Goal: Find contact information: Obtain details needed to contact an individual or organization

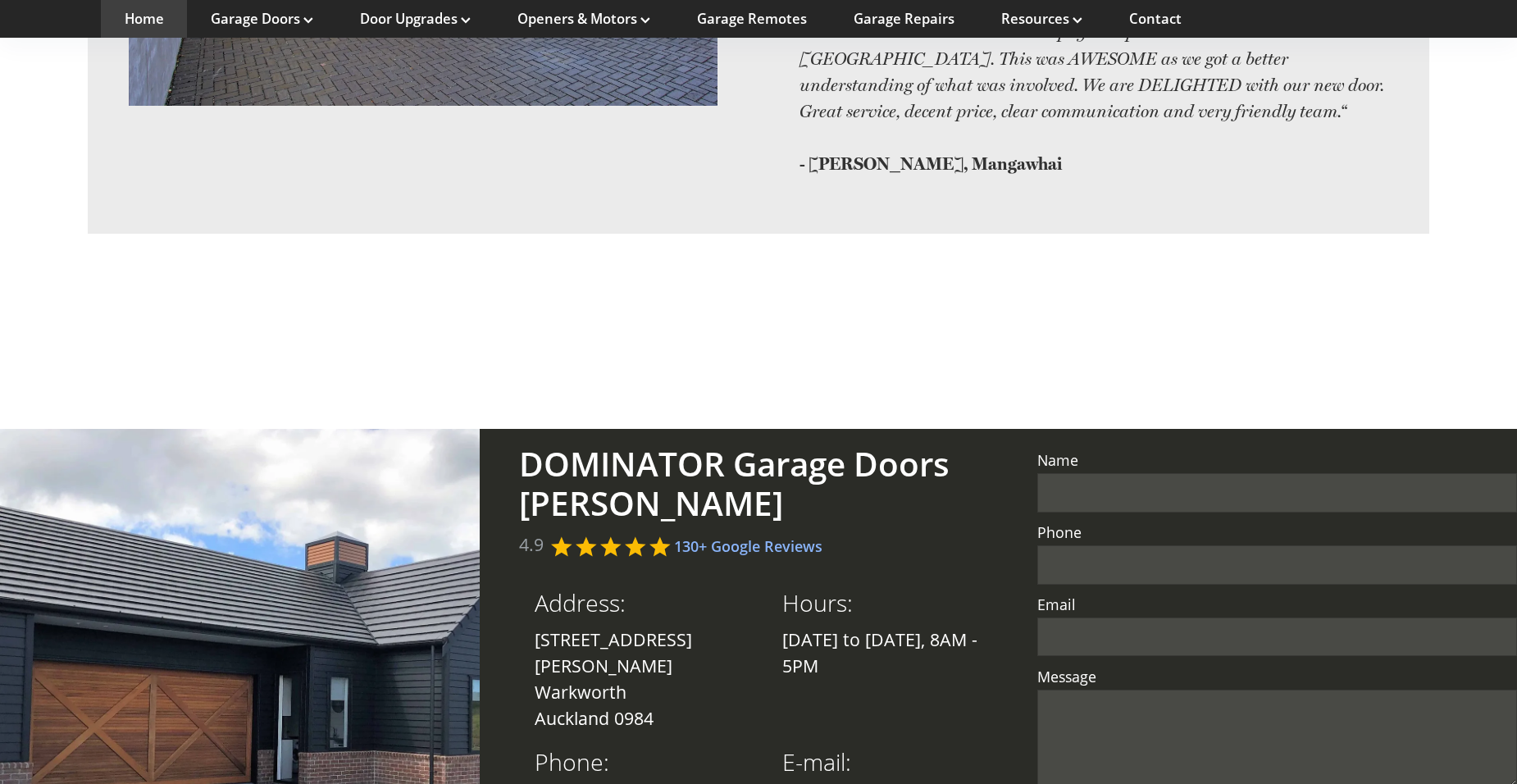
scroll to position [3729, 0]
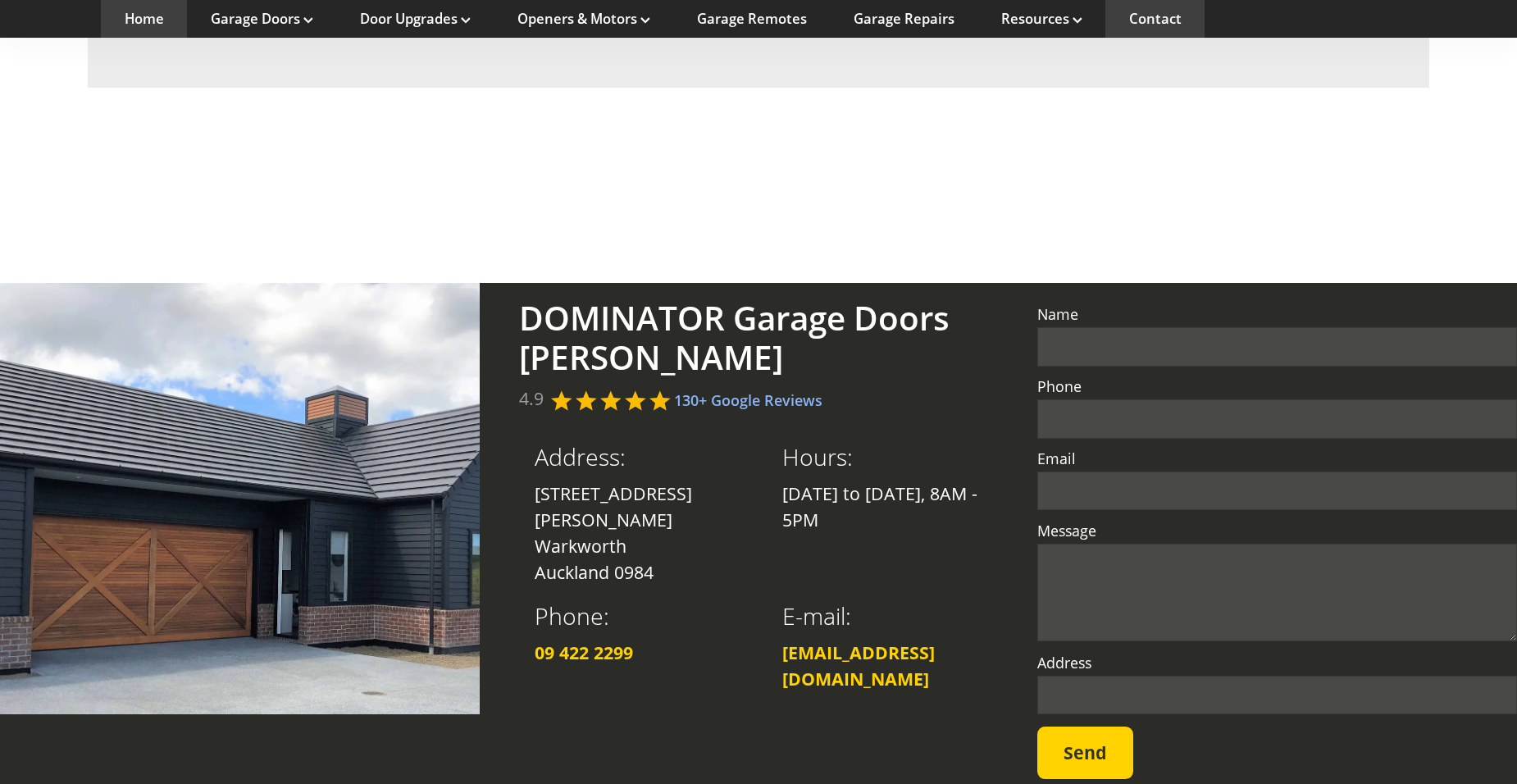
click at [1154, 14] on link "Contact" at bounding box center [1156, 18] width 52 height 18
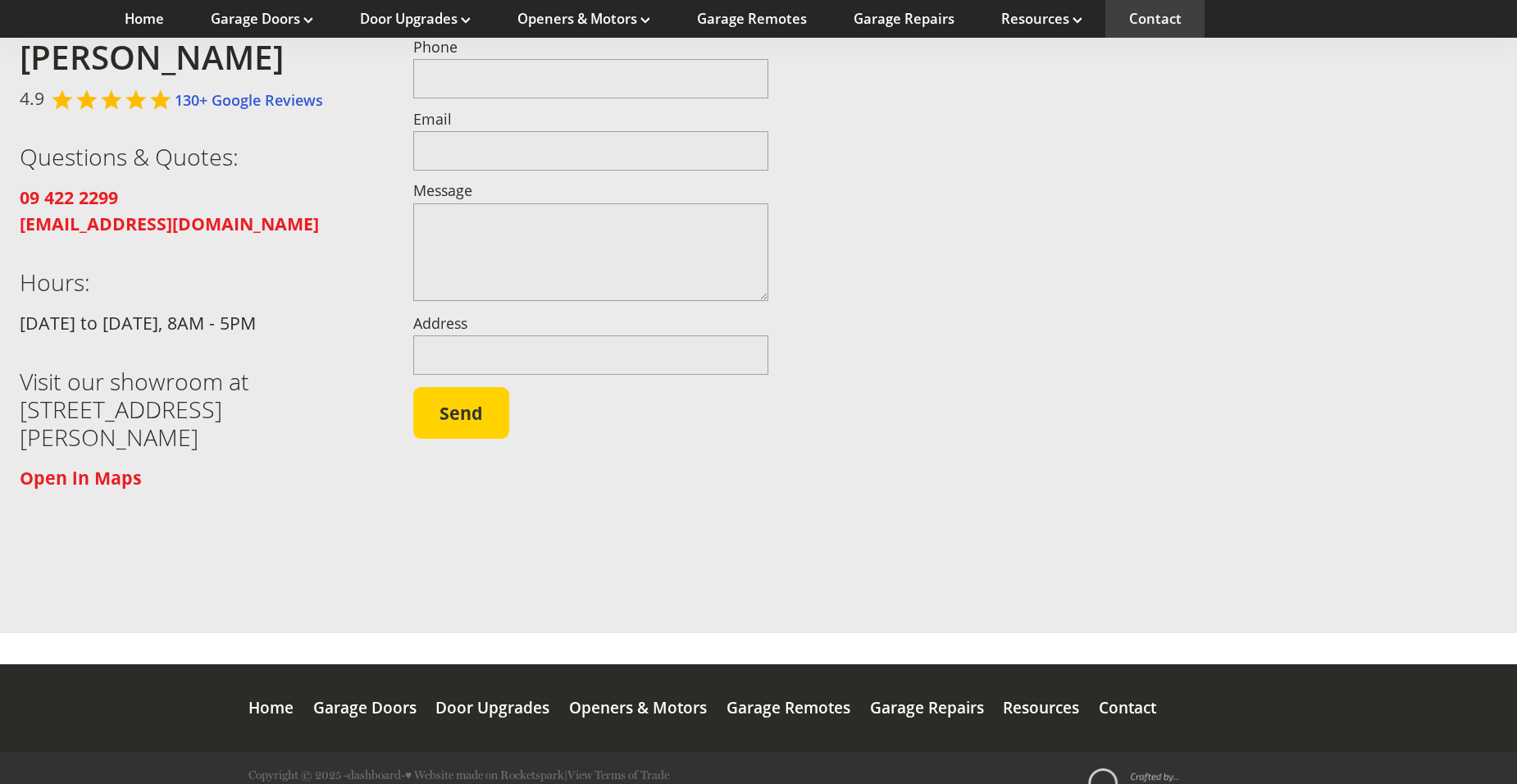
scroll to position [300, 0]
